Goal: Complete application form: Complete application form

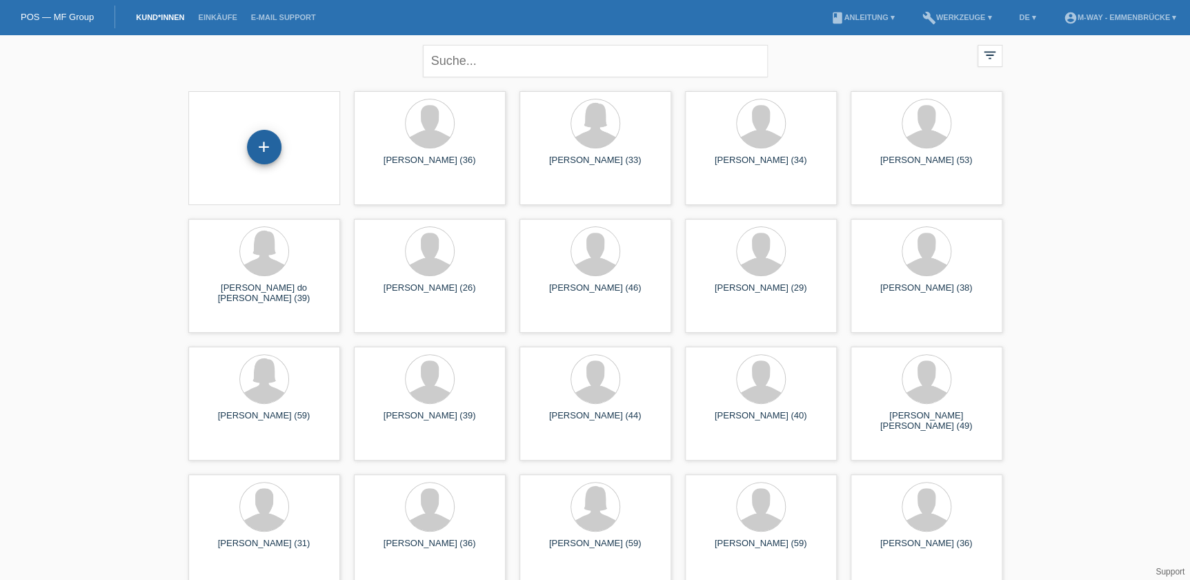
click at [253, 144] on div "+" at bounding box center [264, 146] width 33 height 23
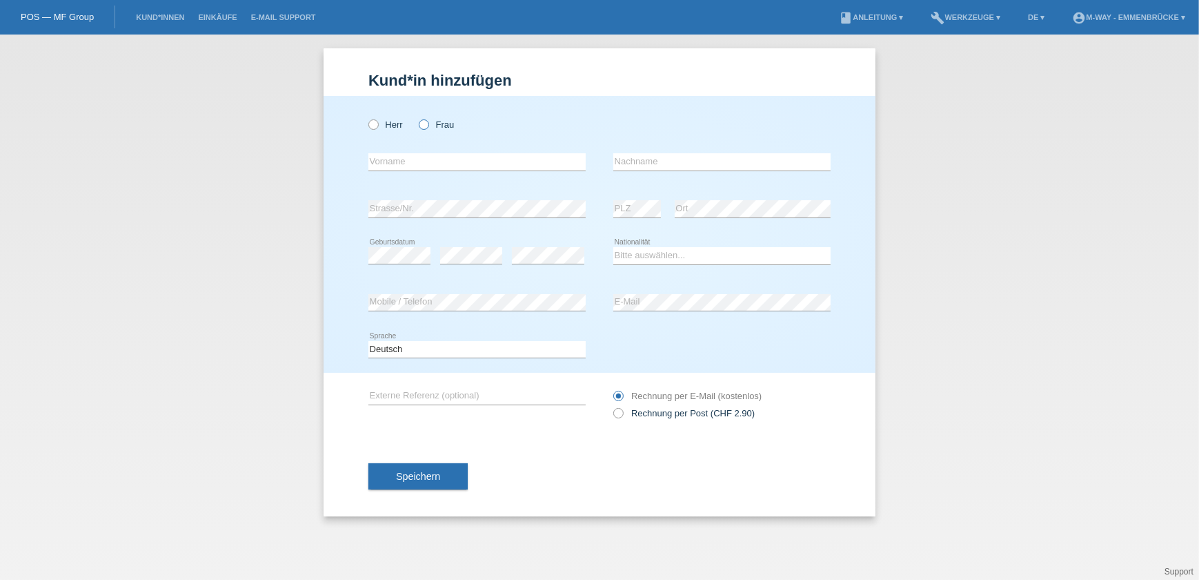
click at [417, 117] on icon at bounding box center [417, 117] width 0 height 0
click at [422, 124] on input "Frau" at bounding box center [423, 123] width 9 height 9
radio input "true"
click at [415, 162] on input "text" at bounding box center [477, 161] width 217 height 17
type input "[PERSON_NAME]"
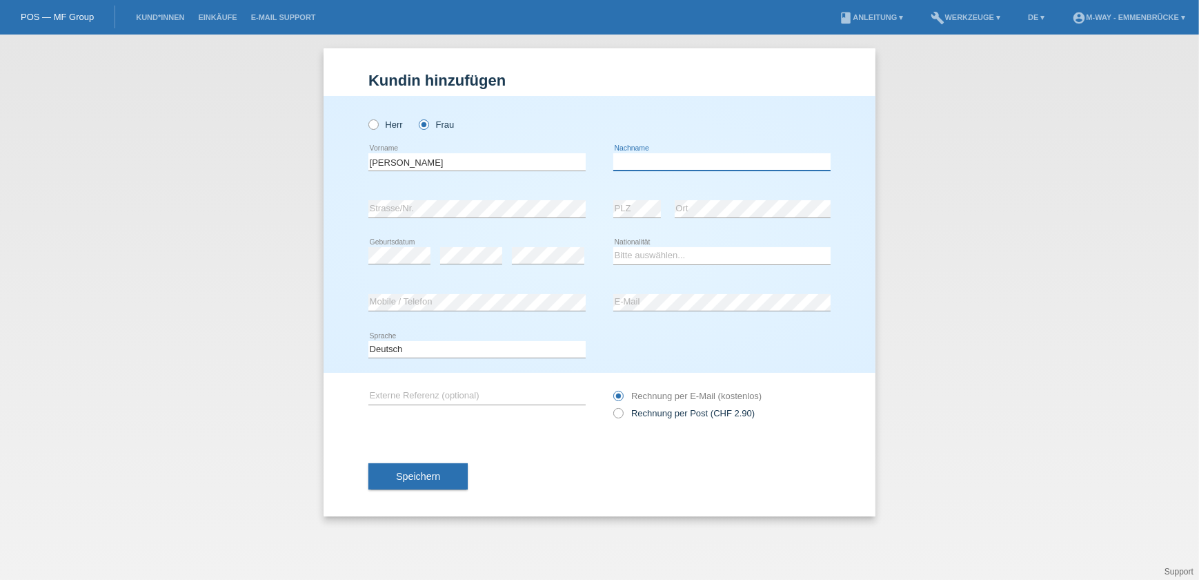
click at [648, 155] on input "text" at bounding box center [722, 161] width 217 height 17
type input "Häfliger"
click at [380, 264] on icon at bounding box center [400, 264] width 62 height 1
click at [636, 253] on select "Bitte auswählen... Schweiz Deutschland Liechtenstein Österreich ------------ Af…" at bounding box center [722, 255] width 217 height 17
select select "CH"
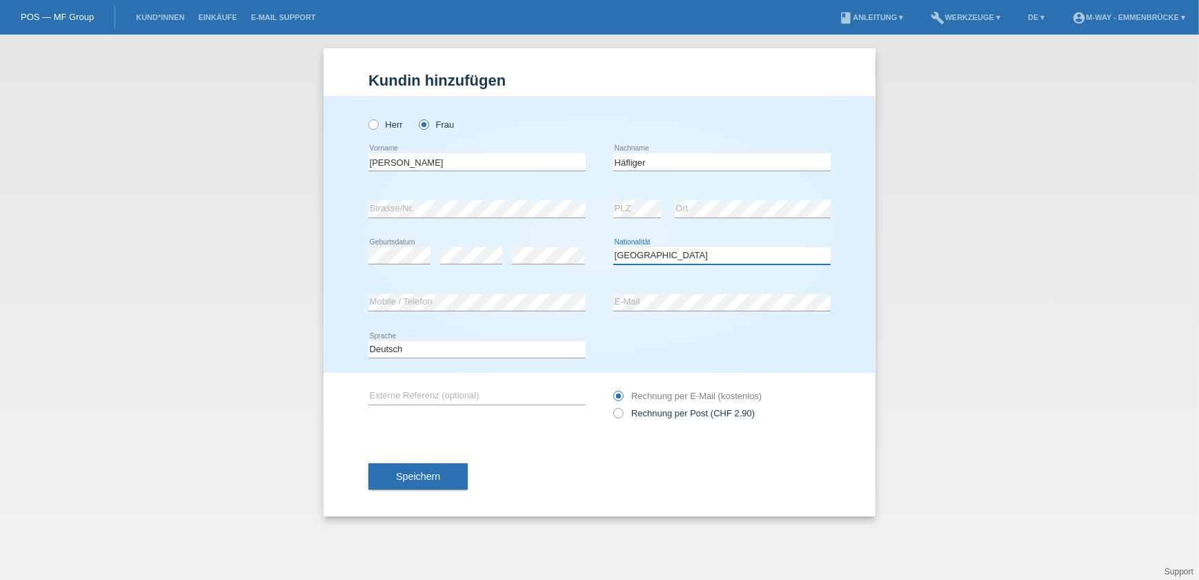
click at [614, 247] on select "Bitte auswählen... Schweiz Deutschland Liechtenstein Österreich ------------ Af…" at bounding box center [722, 255] width 217 height 17
click at [431, 473] on span "Speichern" at bounding box center [418, 476] width 44 height 11
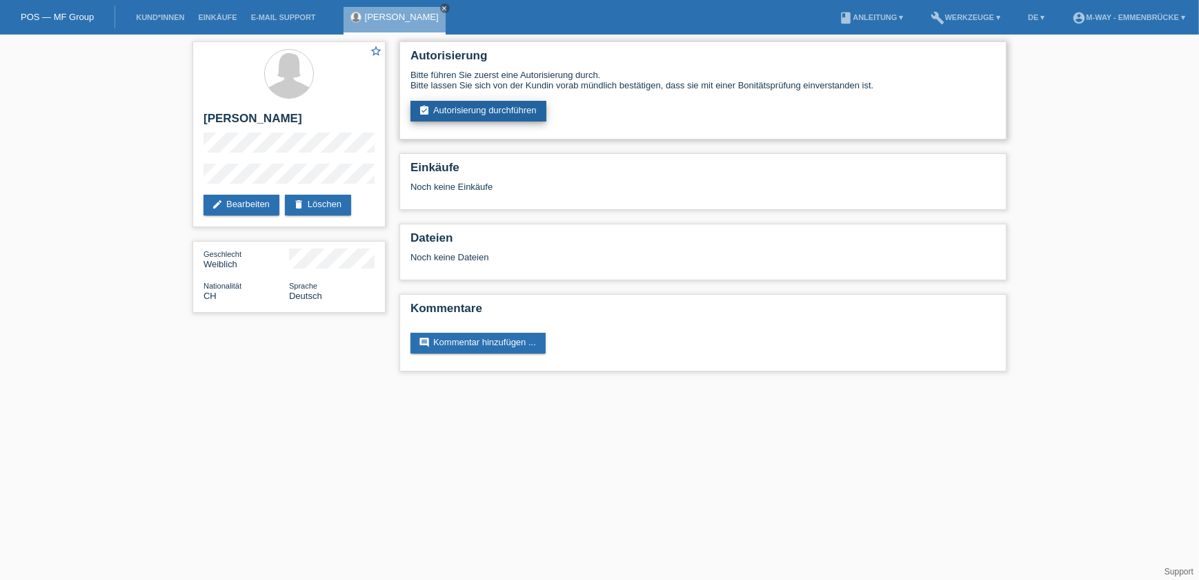
click at [527, 115] on link "assignment_turned_in Autorisierung durchführen" at bounding box center [479, 111] width 136 height 21
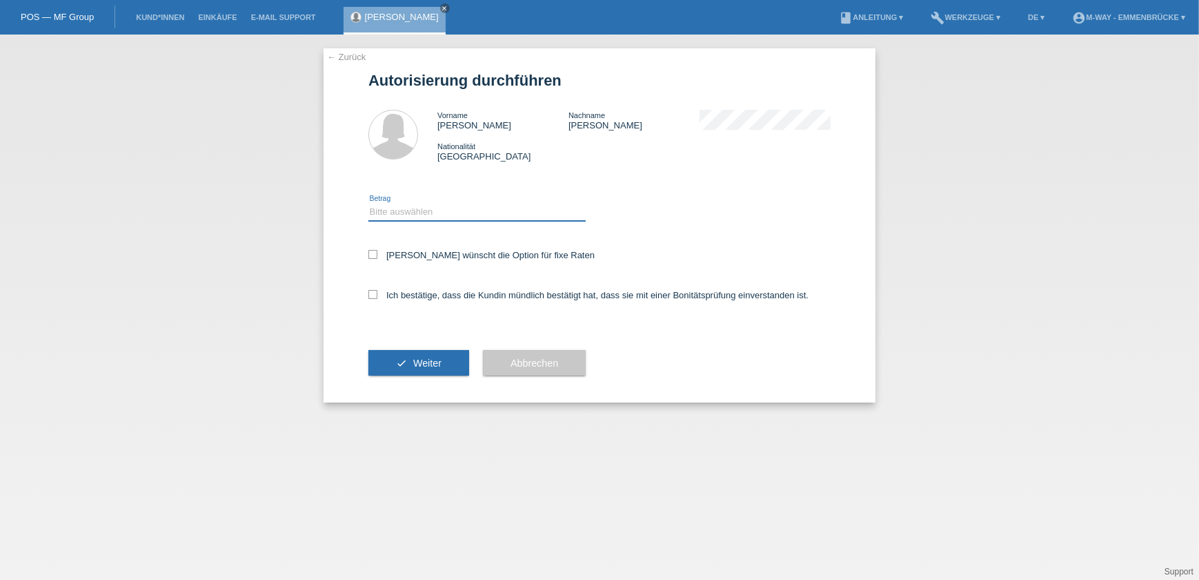
click at [418, 206] on select "Bitte auswählen CHF 1.00 - CHF 499.00 CHF 500.00 - CHF 1'999.00 CHF 2'000.00 - …" at bounding box center [477, 212] width 217 height 17
select select "3"
click at [369, 204] on select "Bitte auswählen CHF 1.00 - CHF 499.00 CHF 500.00 - CHF 1'999.00 CHF 2'000.00 - …" at bounding box center [477, 212] width 217 height 17
click at [372, 251] on icon at bounding box center [373, 254] width 9 height 9
click at [372, 251] on input "Kundin wünscht die Option für fixe Raten" at bounding box center [373, 254] width 9 height 9
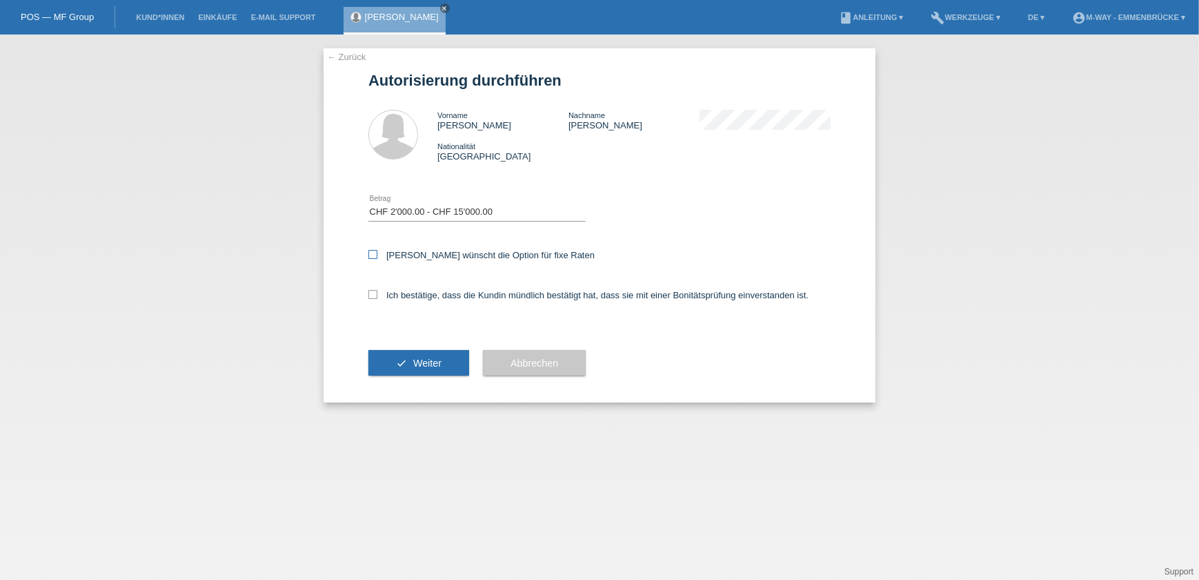
checkbox input "true"
click at [373, 292] on icon at bounding box center [373, 294] width 9 height 9
click at [373, 292] on input "Ich bestätige, dass die Kundin mündlich bestätigt hat, dass sie mit einer Bonit…" at bounding box center [373, 294] width 9 height 9
checkbox input "true"
click at [426, 353] on button "check Weiter" at bounding box center [419, 363] width 101 height 26
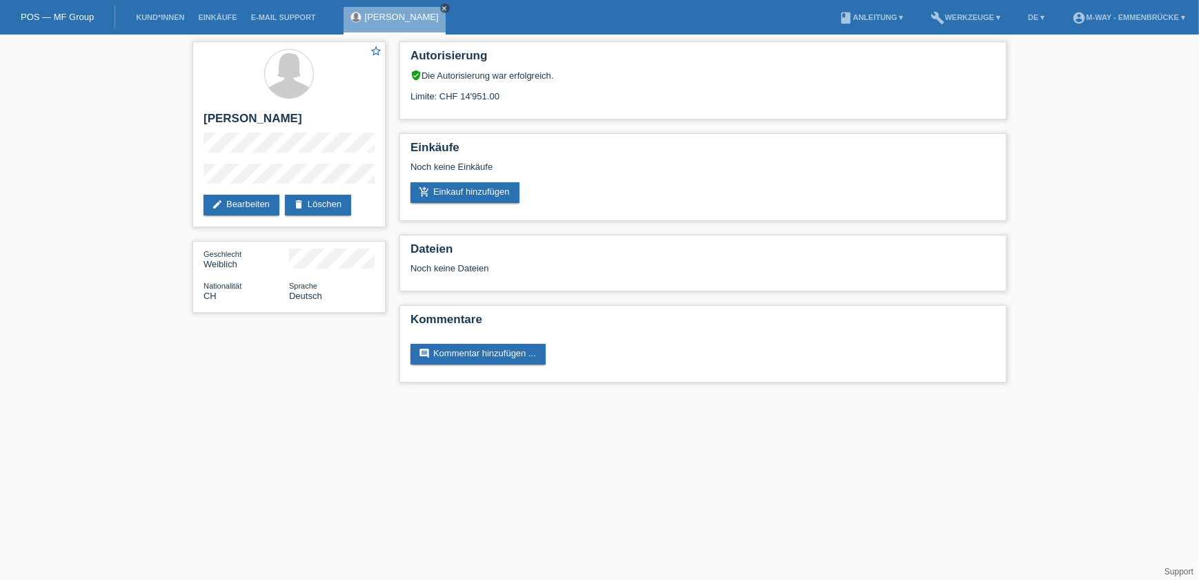
click at [445, 6] on icon "close" at bounding box center [445, 8] width 7 height 7
